Goal: Transaction & Acquisition: Obtain resource

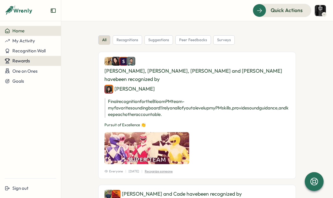
click at [30, 62] on div "Rewards" at bounding box center [30, 60] width 51 height 5
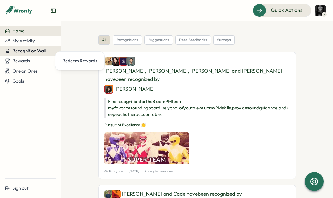
click at [35, 51] on span "Recognition Wall" at bounding box center [28, 51] width 33 height 6
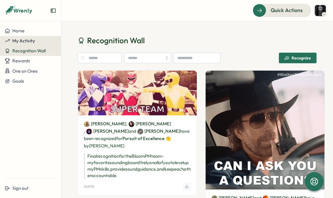
click at [36, 39] on div "My Activity" at bounding box center [30, 40] width 51 height 5
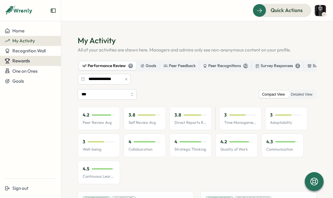
click at [20, 63] on span "Rewards" at bounding box center [21, 61] width 18 height 6
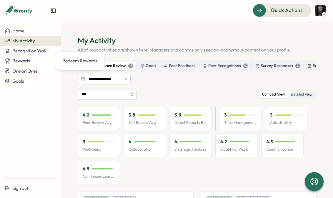
click at [37, 118] on div "Home My Activity Recognition Wall Rewards One on Ones Goals" at bounding box center [30, 99] width 61 height 147
click at [35, 136] on div "Home My Activity Recognition Wall Rewards One on Ones Goals" at bounding box center [30, 99] width 61 height 147
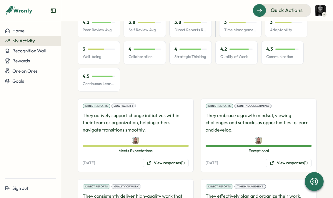
scroll to position [98, 0]
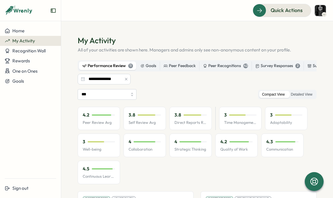
scroll to position [0, 0]
click at [292, 67] on div "Survey Responses 2" at bounding box center [277, 66] width 45 height 6
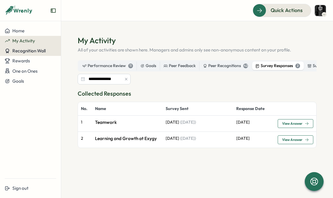
click at [32, 51] on span "Recognition Wall" at bounding box center [28, 51] width 33 height 6
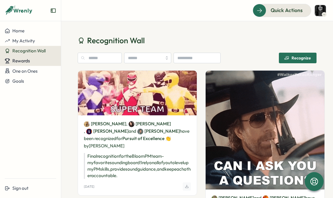
click at [28, 60] on span "Rewards" at bounding box center [21, 61] width 18 height 6
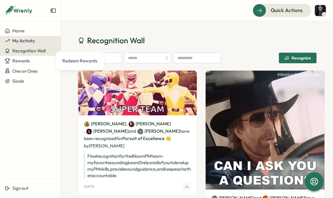
click at [28, 43] on span "My Activity" at bounding box center [23, 41] width 23 height 6
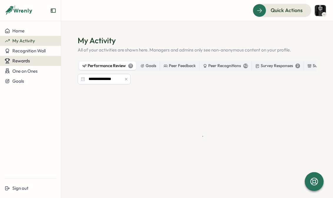
click at [28, 58] on span "Rewards" at bounding box center [21, 61] width 18 height 6
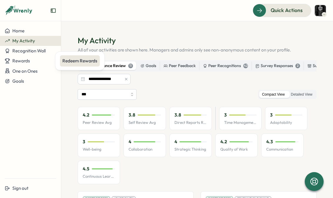
click at [71, 60] on div "Redeem Rewards" at bounding box center [79, 61] width 35 height 6
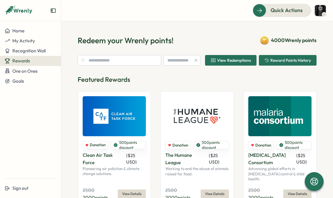
type input "**********"
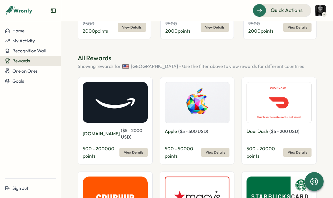
scroll to position [167, 0]
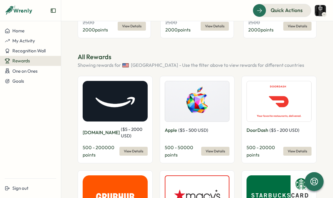
click at [108, 129] on p "[DOMAIN_NAME]" at bounding box center [101, 132] width 37 height 7
click at [124, 147] on span "View Details" at bounding box center [133, 151] width 19 height 8
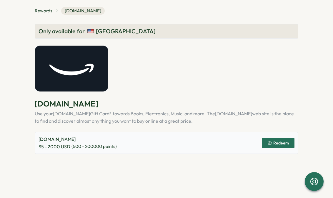
click at [271, 143] on icon "button" at bounding box center [269, 143] width 3 height 1
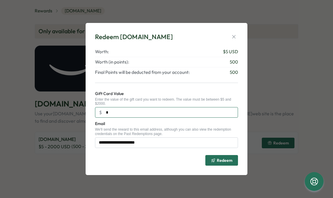
click at [170, 112] on input "*" at bounding box center [166, 112] width 143 height 11
type input "**"
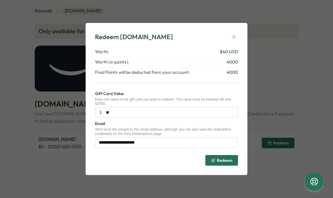
click at [217, 162] on div "Redeem" at bounding box center [221, 160] width 21 height 5
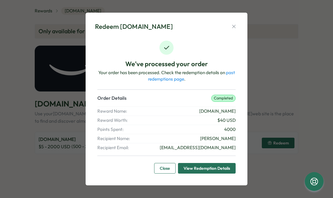
click at [147, 148] on p "Recipient Email: [EMAIL_ADDRESS][DOMAIN_NAME]" at bounding box center [166, 147] width 138 height 6
